Goal: Task Accomplishment & Management: Complete application form

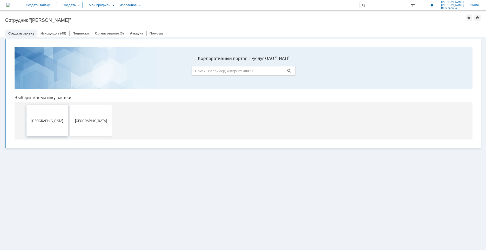
click at [36, 121] on span "Дзержинск" at bounding box center [47, 121] width 38 height 4
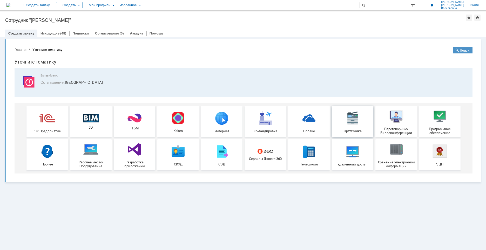
click at [356, 126] on div "Оргтехника" at bounding box center [352, 121] width 38 height 23
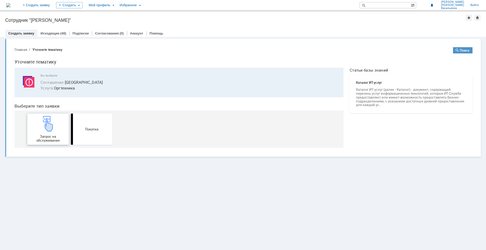
click at [61, 132] on div "Запрос на обслуживание" at bounding box center [48, 129] width 38 height 26
click at [89, 133] on link "Покупка" at bounding box center [92, 129] width 42 height 31
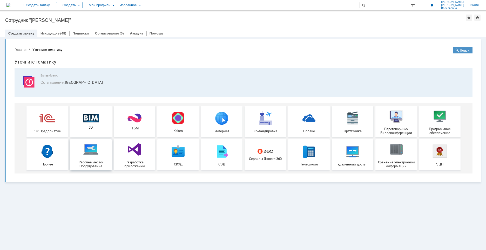
click at [94, 159] on div "Рабочее место/Оборудование" at bounding box center [91, 155] width 38 height 26
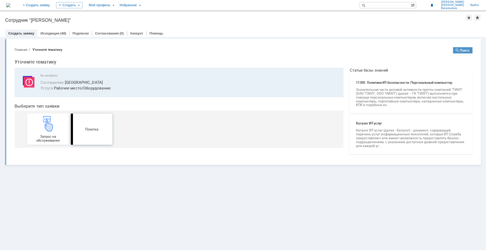
click at [94, 127] on span "Покупка" at bounding box center [91, 129] width 38 height 4
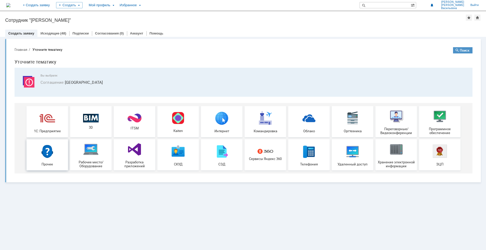
click at [57, 154] on div "Прочее" at bounding box center [47, 154] width 38 height 23
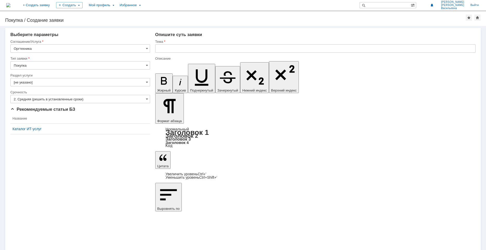
click at [145, 65] on input "Покупка" at bounding box center [80, 65] width 140 height 8
click at [145, 66] on input "Покупка" at bounding box center [80, 65] width 140 height 8
click at [145, 84] on span "Покупка" at bounding box center [80, 83] width 133 height 4
type input "Покупка"
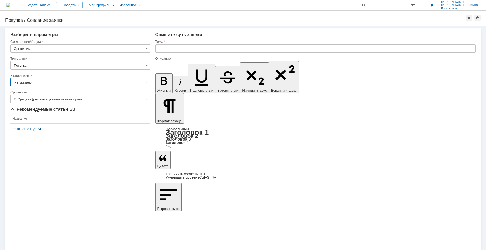
click at [147, 85] on input "[не указано]" at bounding box center [80, 82] width 140 height 8
click at [147, 81] on span at bounding box center [147, 82] width 2 height 4
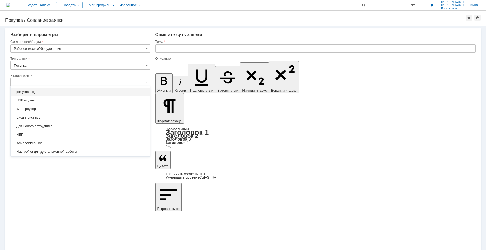
scroll to position [50, 0]
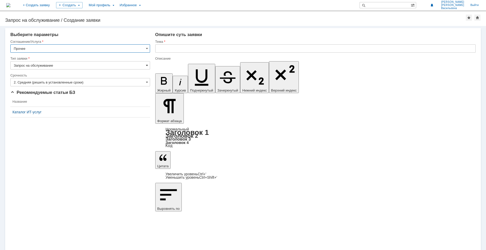
click at [146, 65] on span at bounding box center [147, 65] width 2 height 4
click at [144, 63] on input "Запрос на обслуживание" at bounding box center [80, 65] width 140 height 8
type input "Запрос на обслуживание"
